Goal: Task Accomplishment & Management: Use online tool/utility

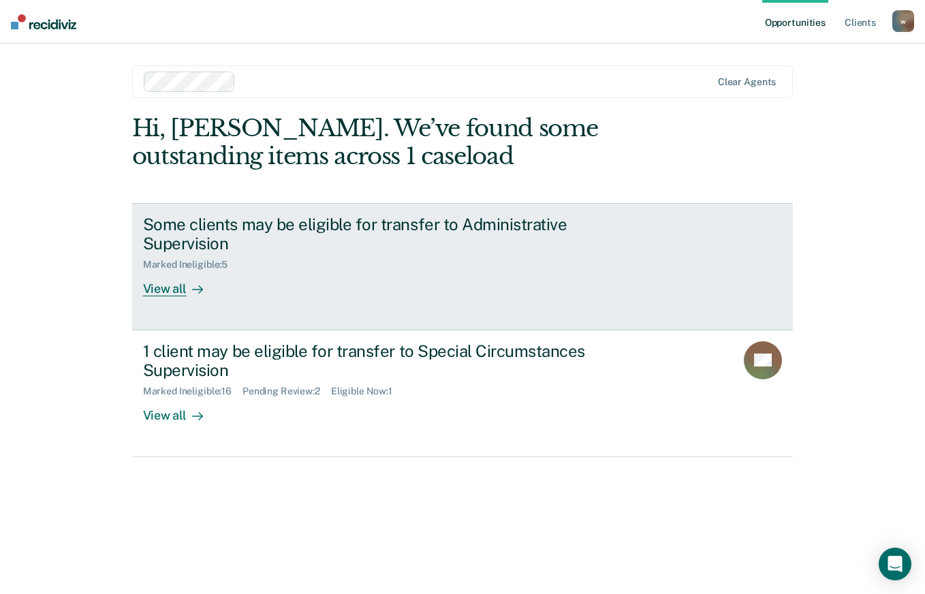
click at [175, 295] on div "View all" at bounding box center [181, 283] width 76 height 27
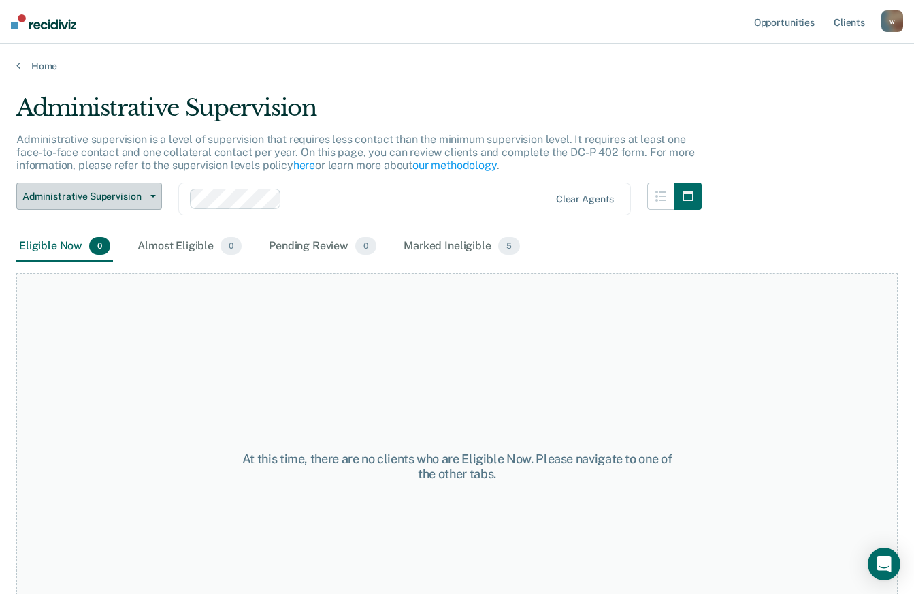
click at [139, 194] on span "Administrative Supervision" at bounding box center [83, 197] width 123 height 12
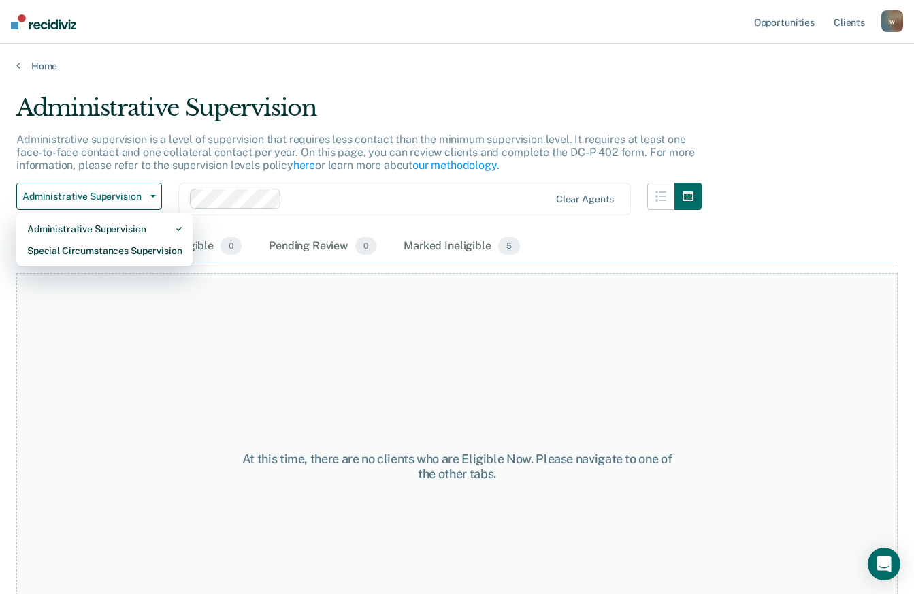
click at [400, 334] on div "At this time, there are no clients who are Eligible Now. Please navigate to one…" at bounding box center [457, 466] width 882 height 387
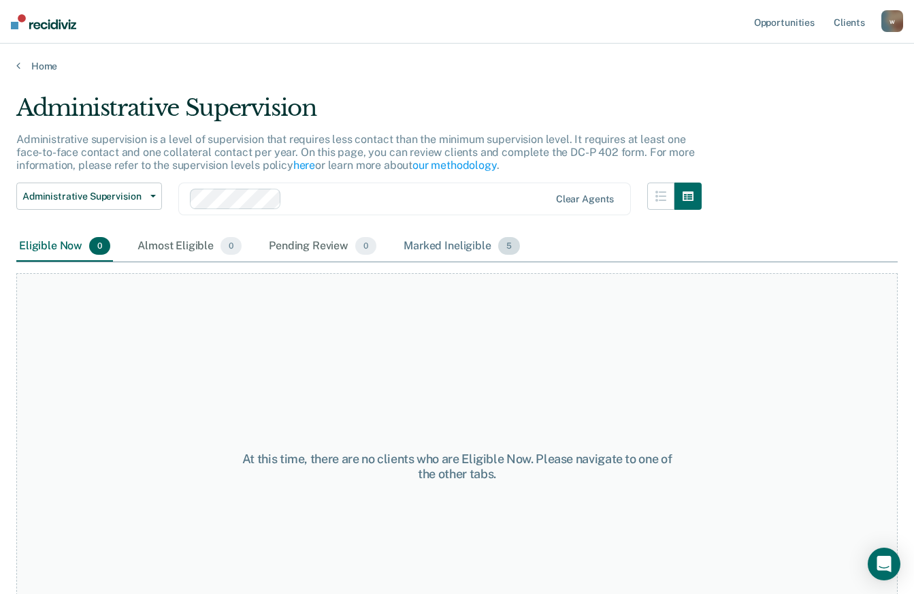
click at [441, 253] on div "Marked Ineligible 5" at bounding box center [462, 246] width 122 height 30
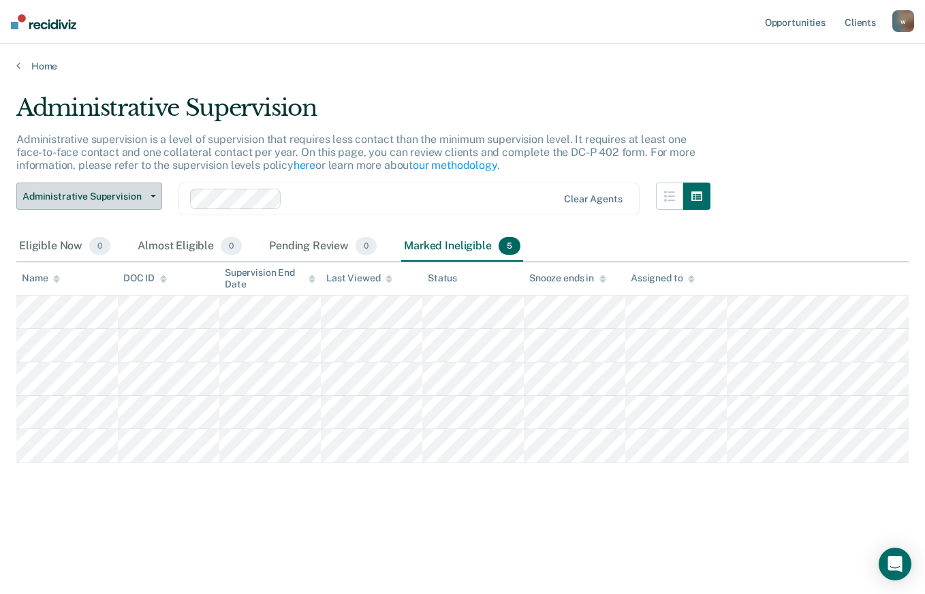
click at [144, 196] on span "Administrative Supervision" at bounding box center [83, 197] width 123 height 12
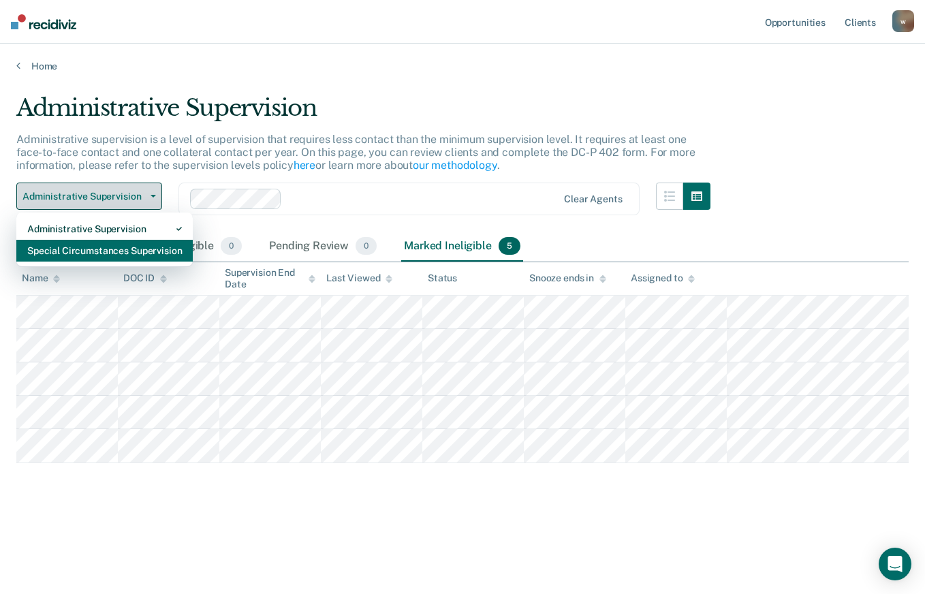
click at [153, 251] on div "Special Circumstances Supervision" at bounding box center [104, 251] width 155 height 22
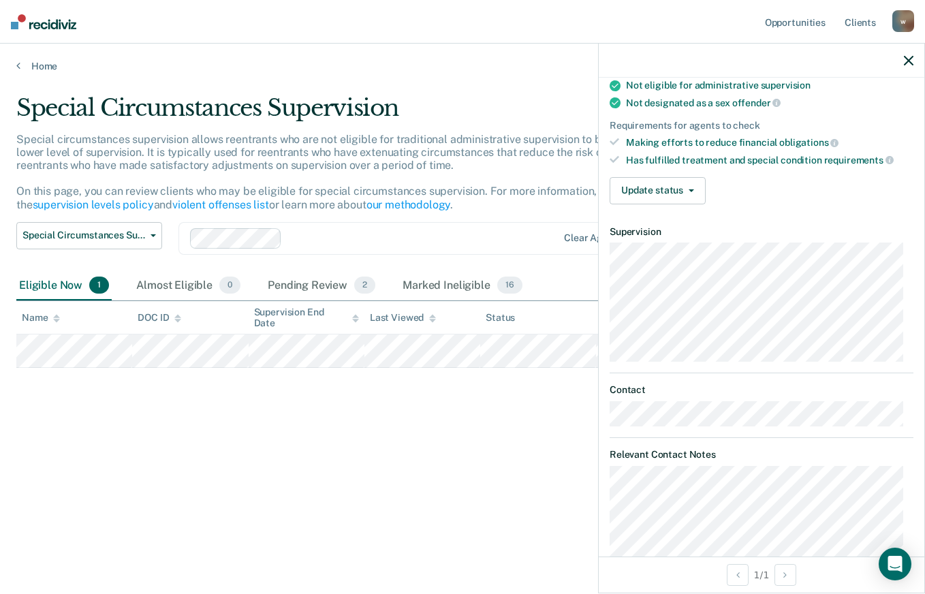
scroll to position [167, 0]
click at [690, 186] on button "Update status" at bounding box center [657, 189] width 96 height 27
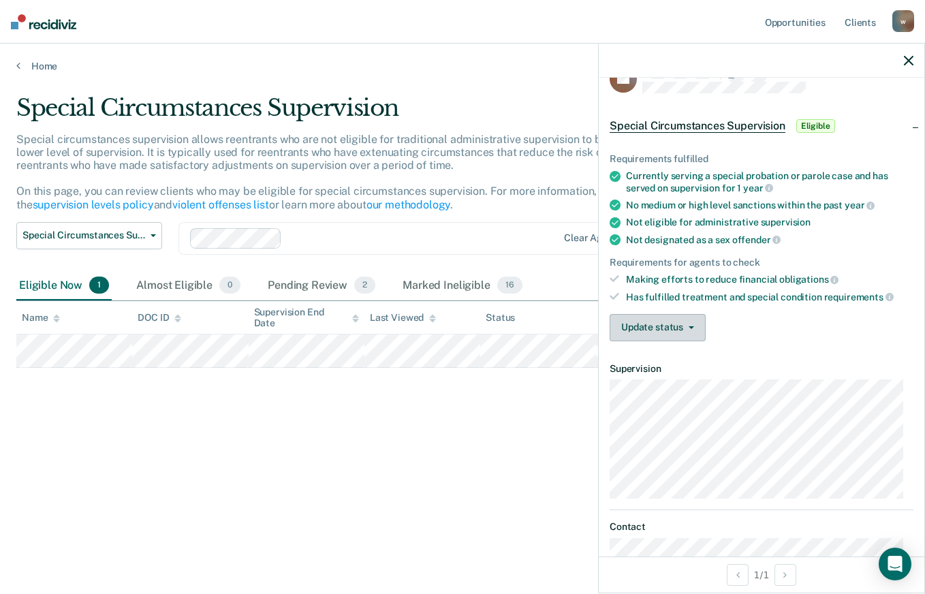
scroll to position [0, 0]
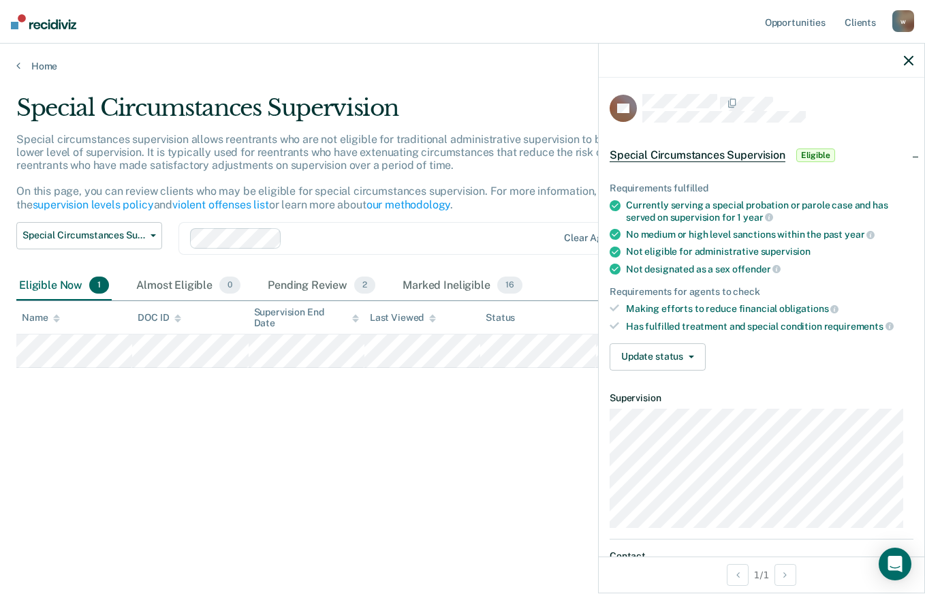
click at [819, 150] on span "Eligible" at bounding box center [815, 155] width 39 height 14
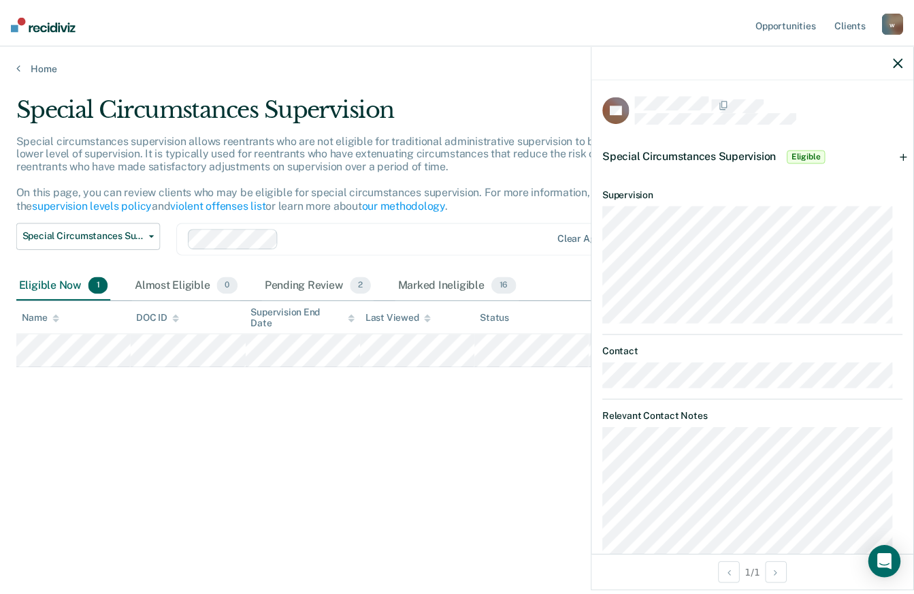
scroll to position [65, 0]
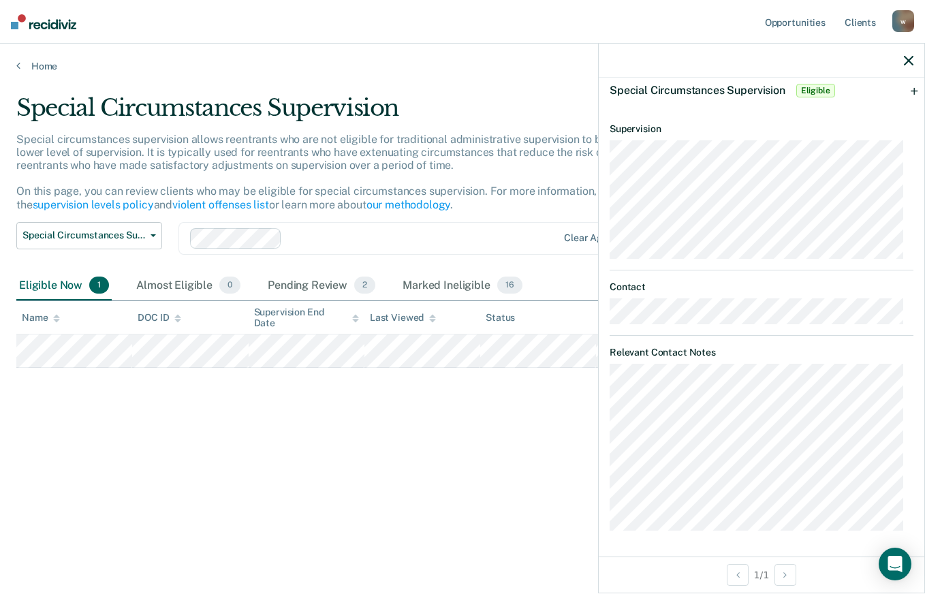
click at [819, 95] on span "Eligible" at bounding box center [815, 91] width 39 height 14
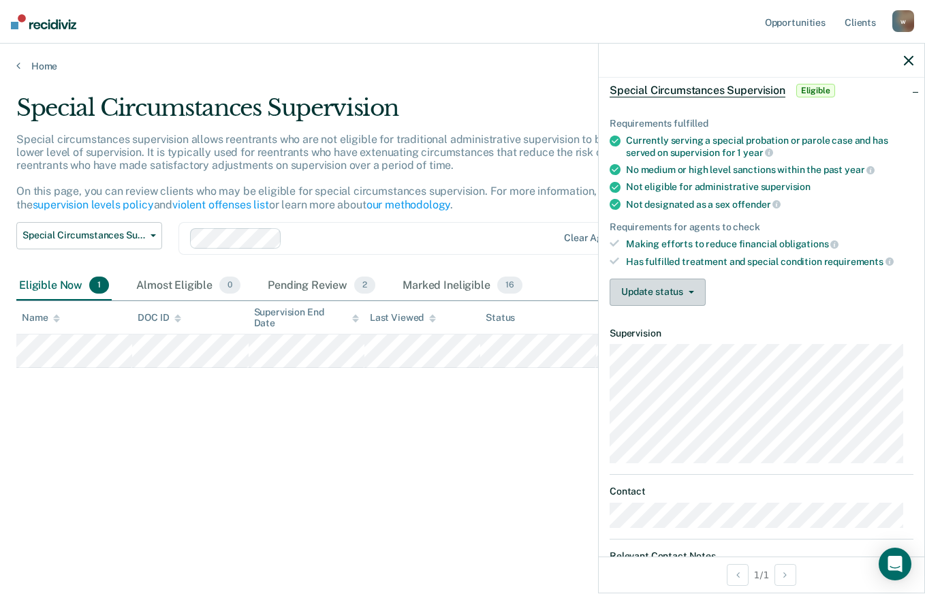
click at [688, 291] on icon "button" at bounding box center [690, 292] width 5 height 3
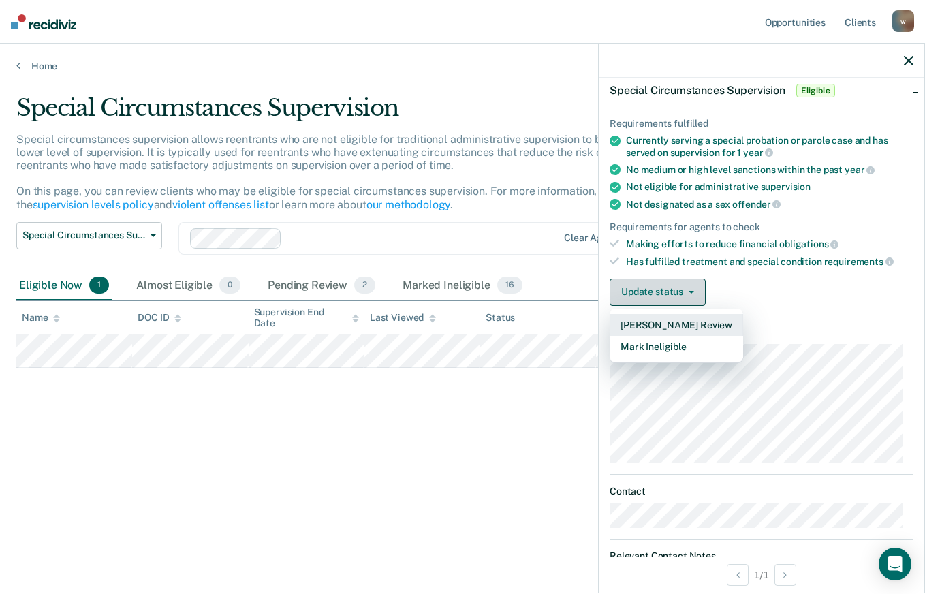
click at [688, 323] on button "[PERSON_NAME] Review" at bounding box center [675, 325] width 133 height 22
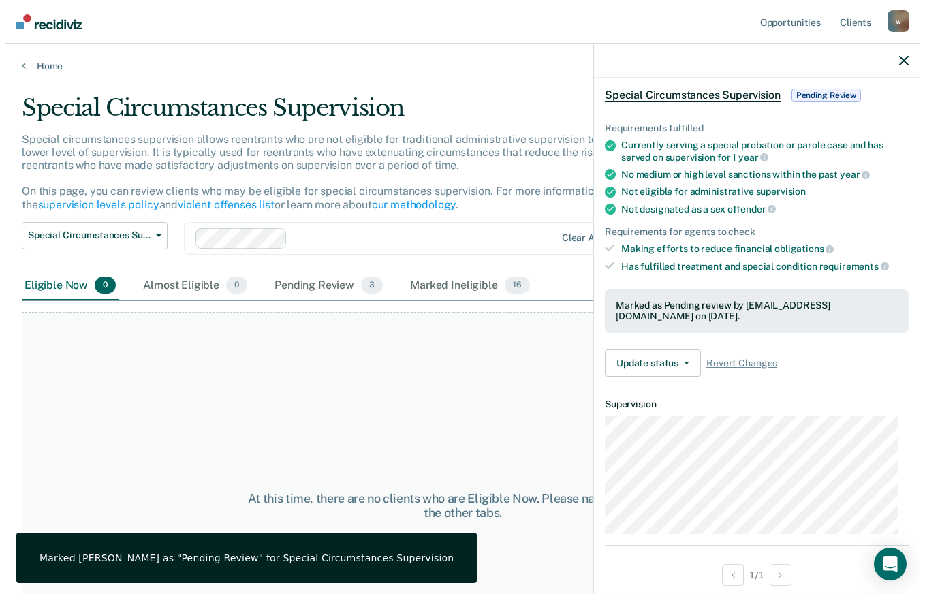
scroll to position [0, 0]
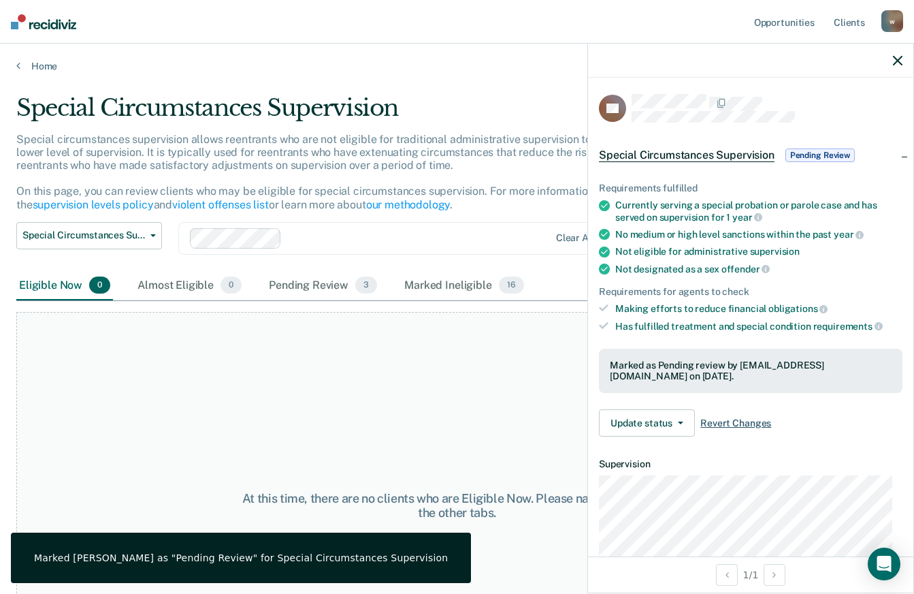
click at [731, 421] on span "Revert Changes" at bounding box center [736, 423] width 71 height 12
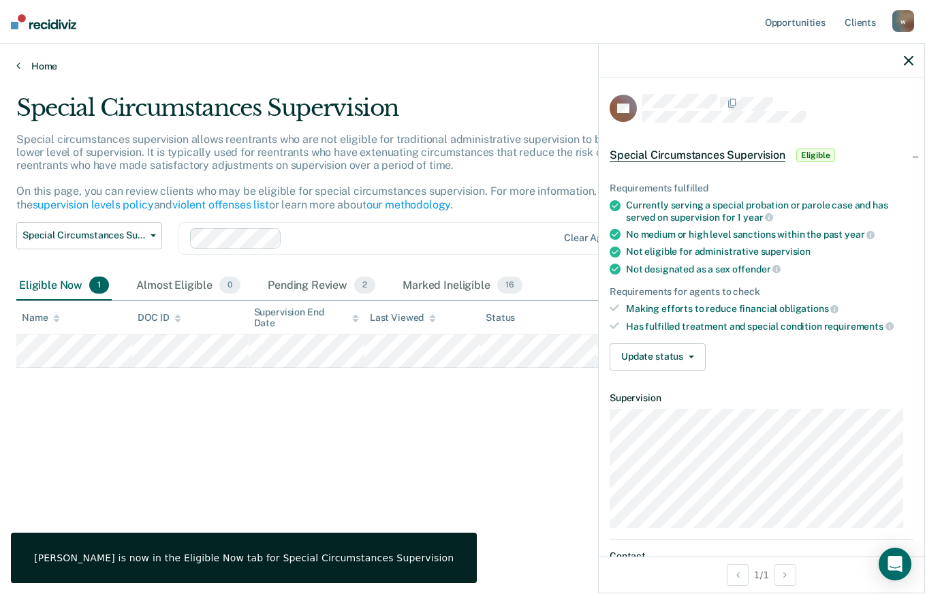
click at [18, 65] on icon at bounding box center [18, 65] width 4 height 11
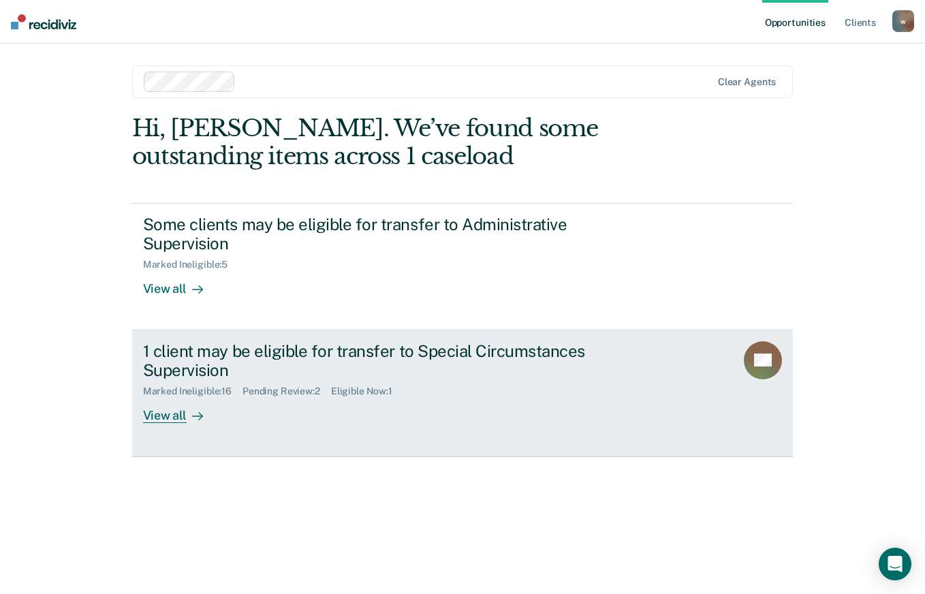
click at [176, 413] on div "View all" at bounding box center [181, 410] width 76 height 27
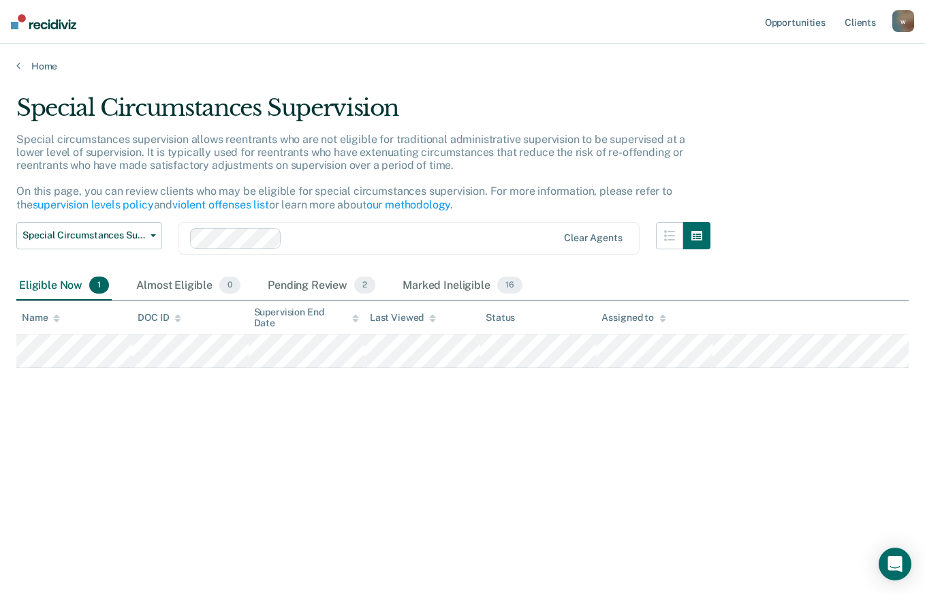
click at [149, 223] on button "Special Circumstances Supervision" at bounding box center [89, 235] width 146 height 27
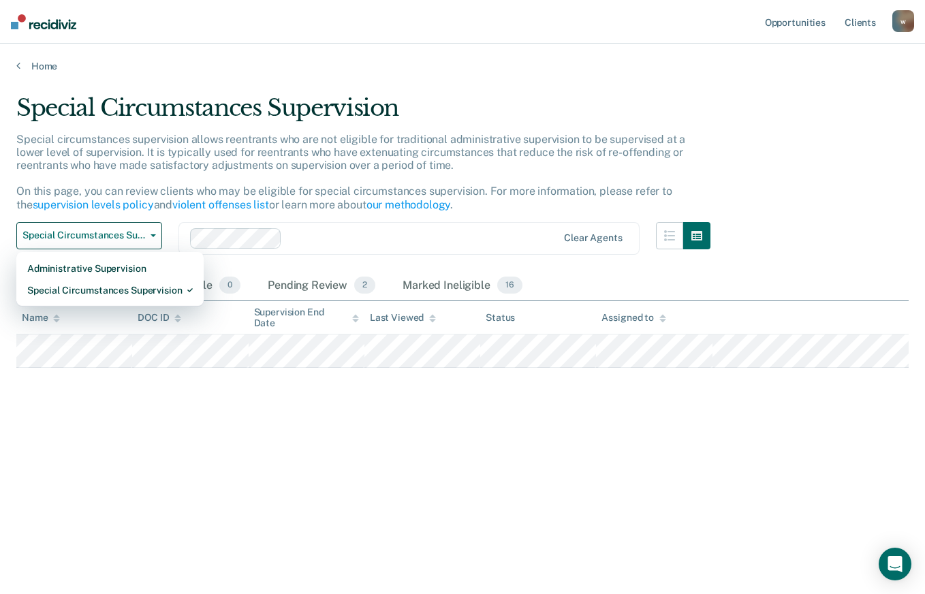
click at [575, 424] on div "Special Circumstances Supervision Special circumstances supervision allows reen…" at bounding box center [462, 293] width 892 height 398
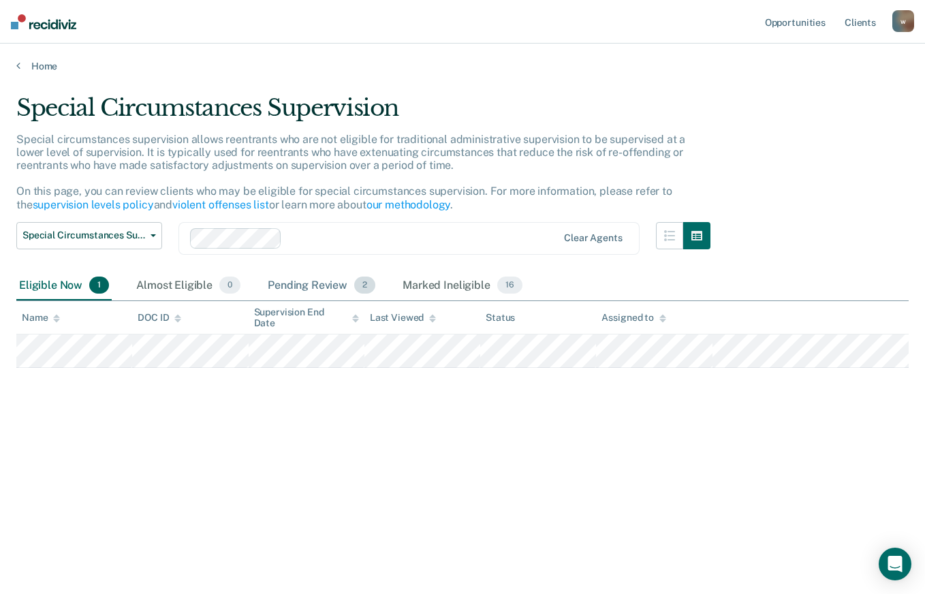
click at [354, 285] on span "2" at bounding box center [364, 285] width 21 height 18
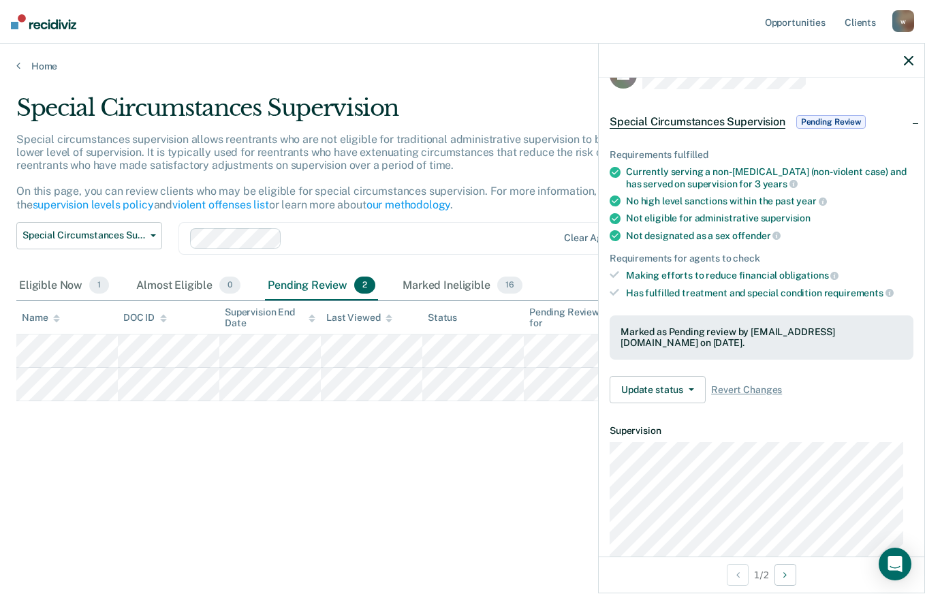
scroll to position [30, 0]
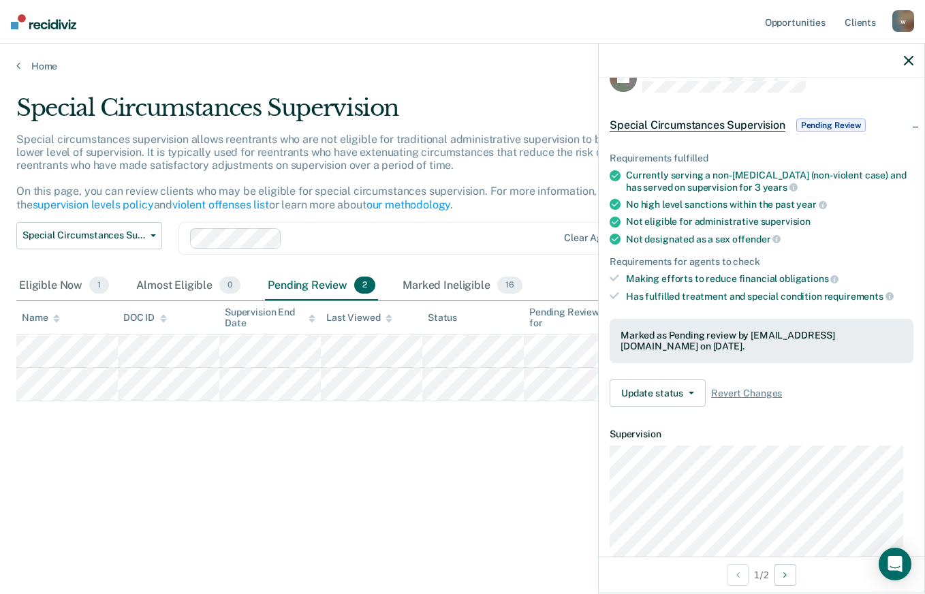
click at [215, 202] on link "violent offenses list" at bounding box center [220, 204] width 97 height 13
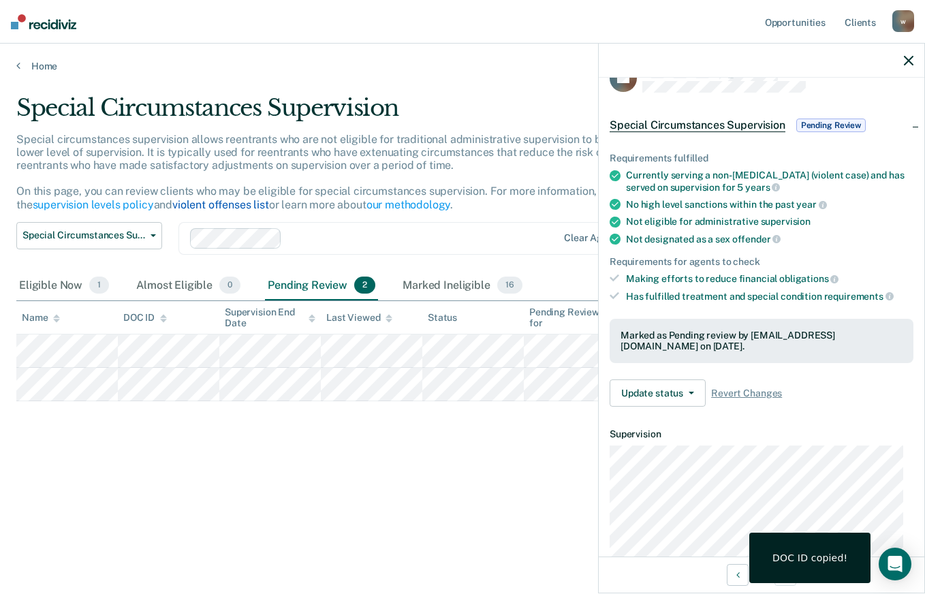
scroll to position [0, 0]
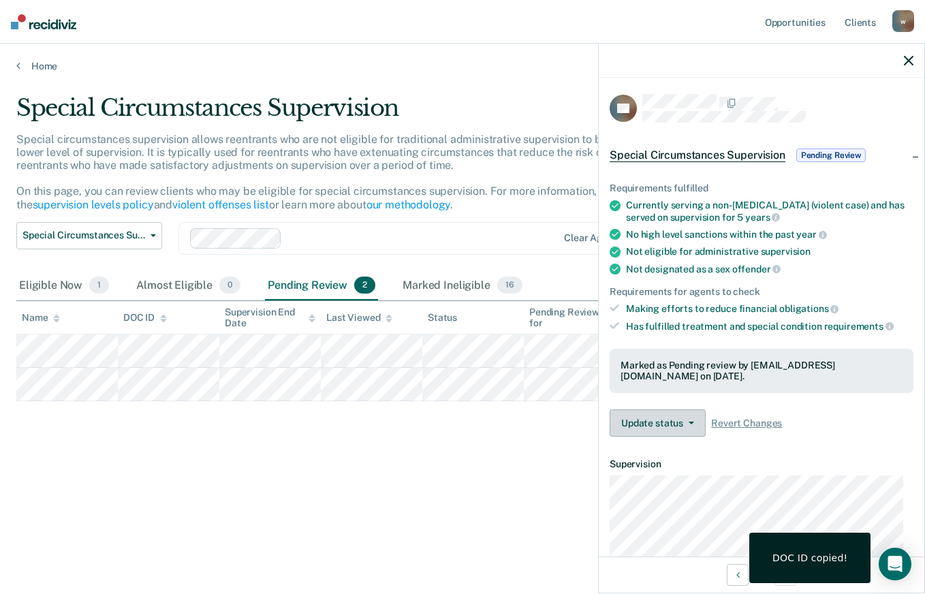
click at [684, 424] on button "Update status" at bounding box center [657, 422] width 96 height 27
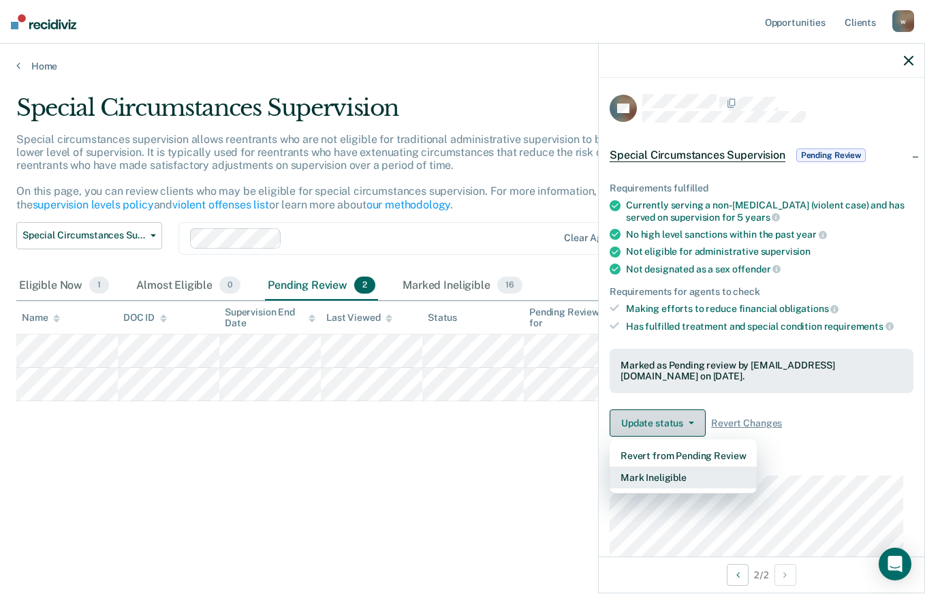
click at [686, 483] on button "Mark Ineligible" at bounding box center [682, 477] width 147 height 22
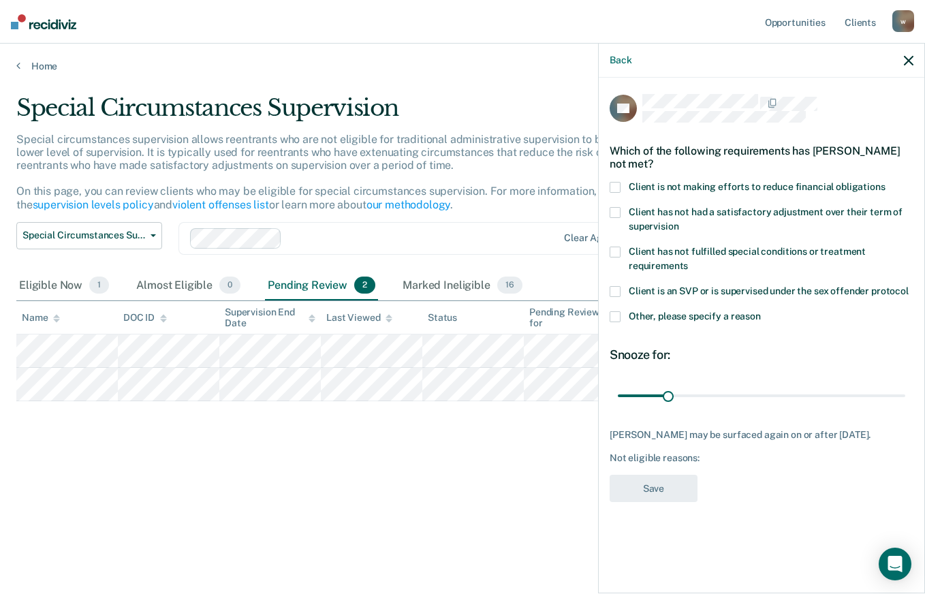
click at [622, 312] on label "Other, please specify a reason" at bounding box center [761, 318] width 304 height 14
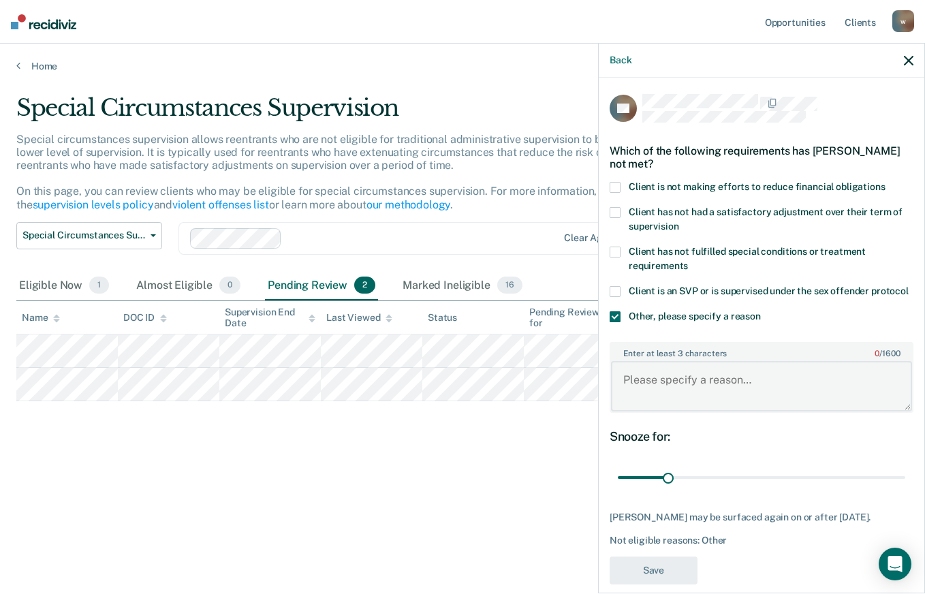
click at [639, 377] on textarea "Enter at least 3 characters 0 / 1600" at bounding box center [761, 386] width 301 height 50
type textarea "arson charges"
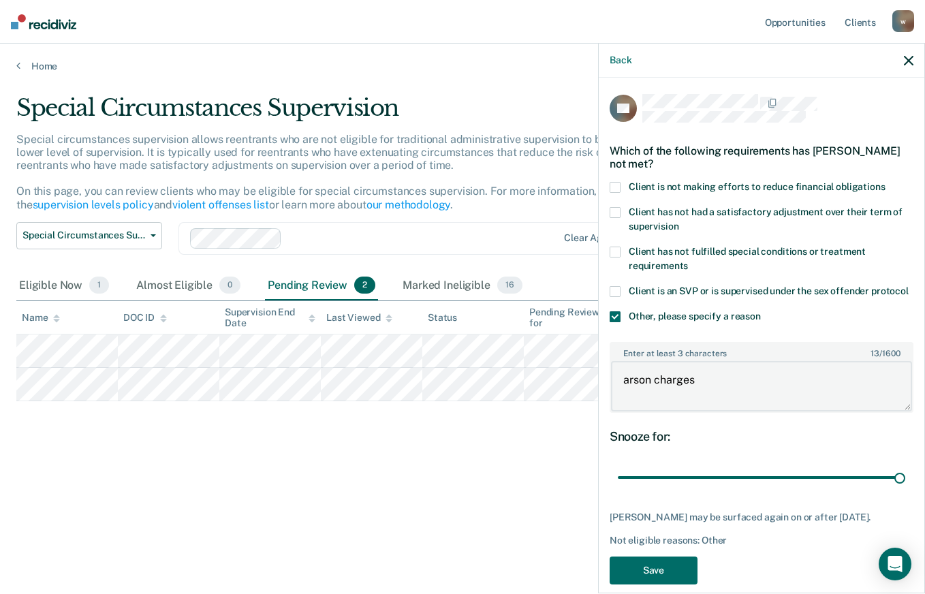
type input "180"
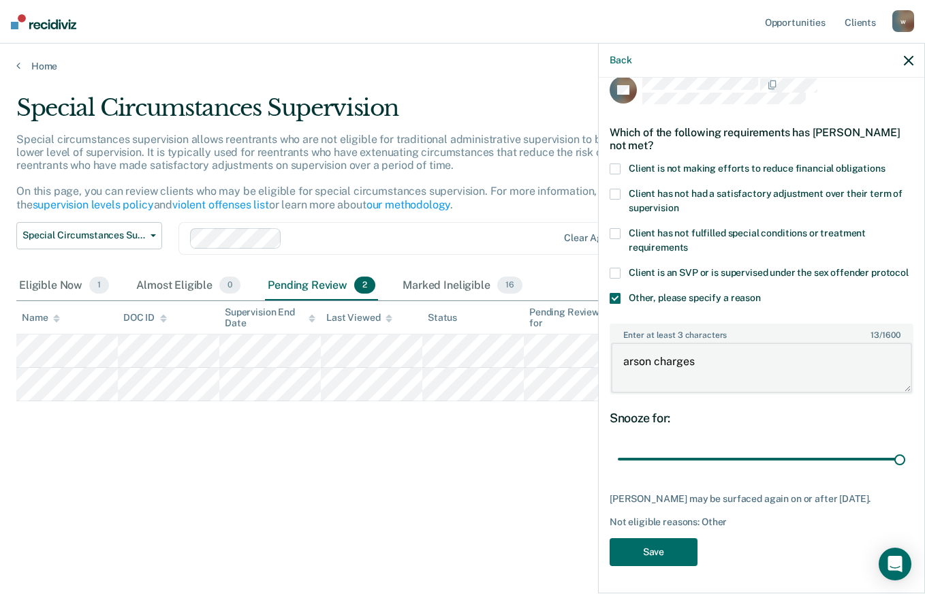
type textarea "arson charges"
click at [660, 558] on button "Save" at bounding box center [653, 552] width 88 height 28
